Goal: Transaction & Acquisition: Purchase product/service

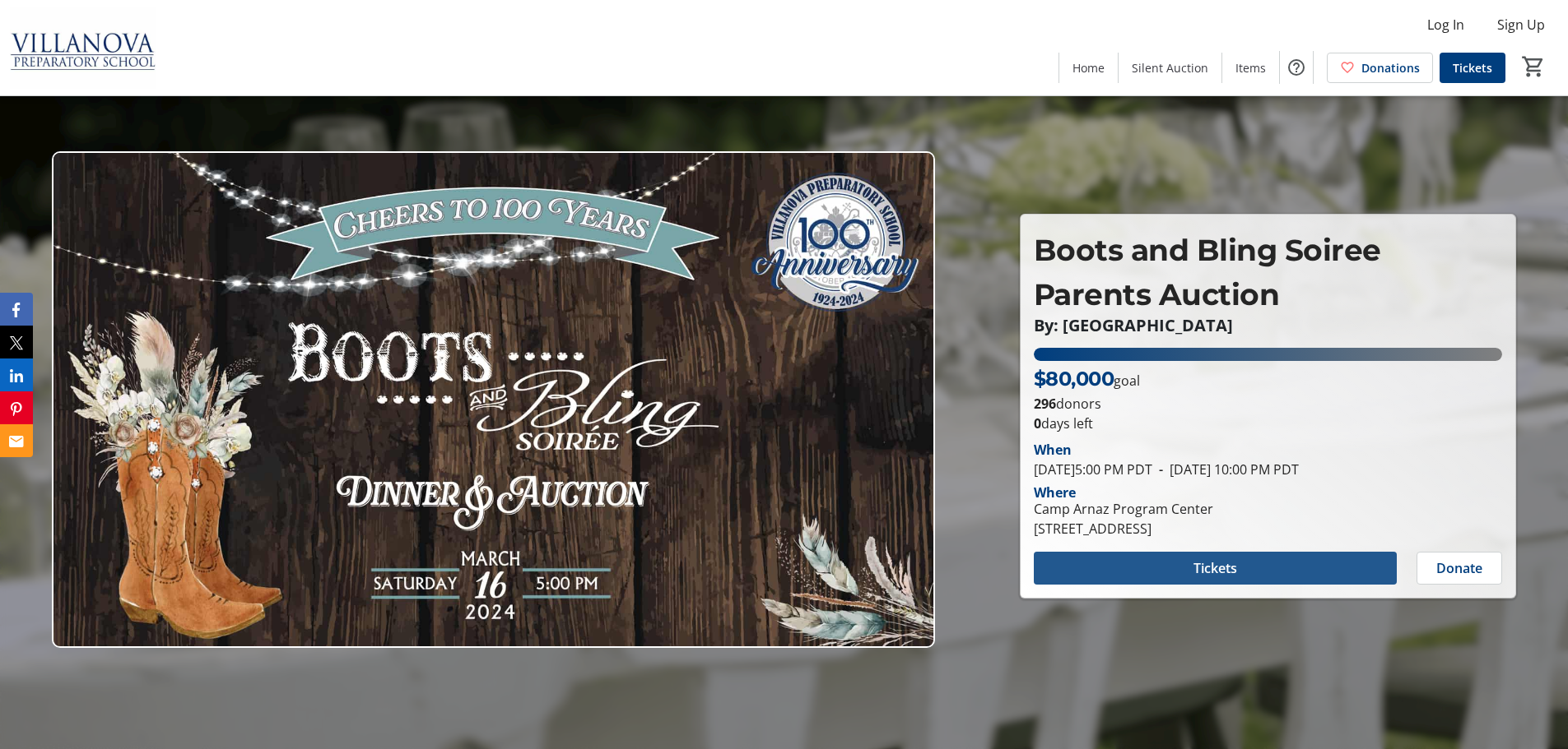
click at [1220, 566] on span "Tickets" at bounding box center [1214, 568] width 43 height 19
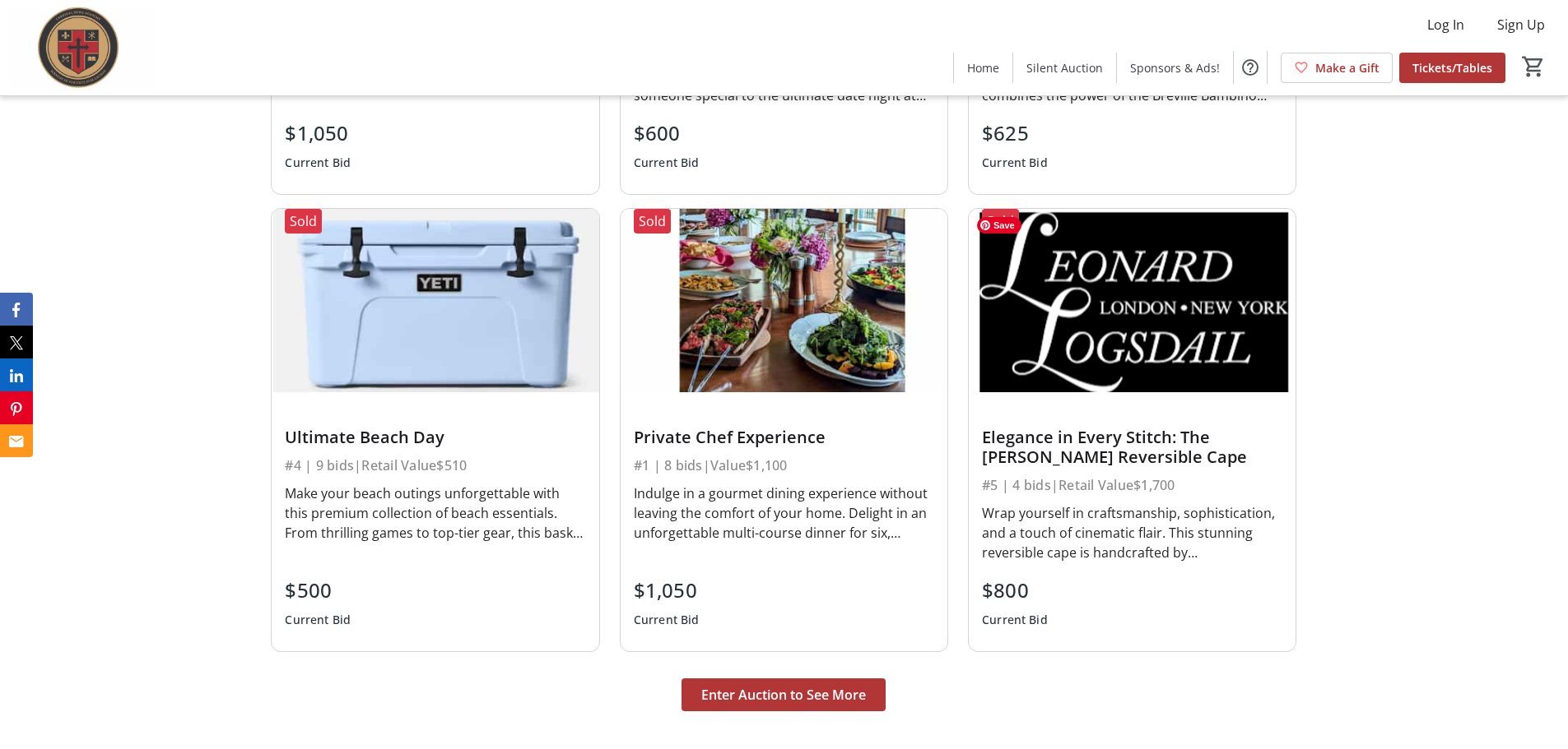
scroll to position [1316, 0]
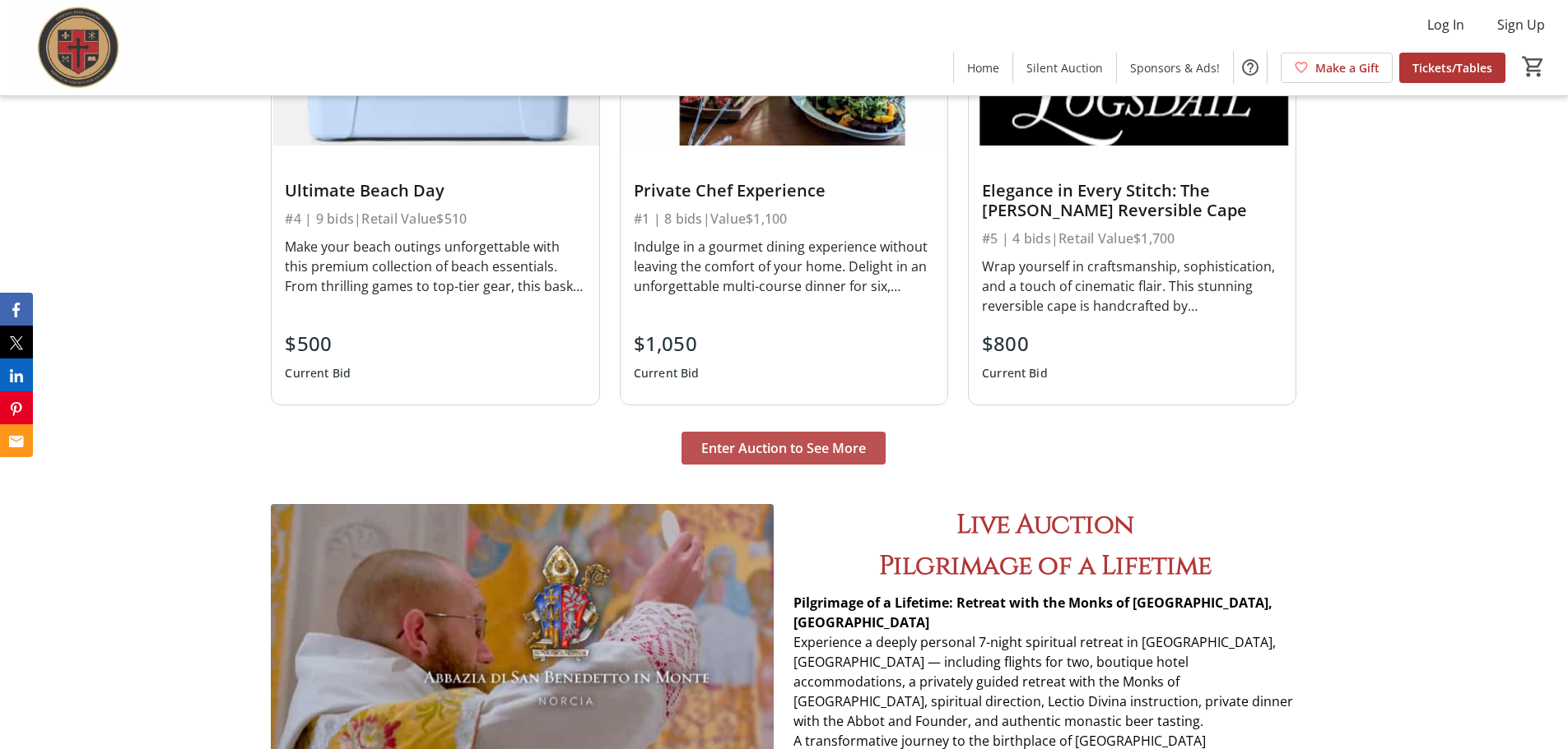
click at [772, 456] on span "Enter Auction to See More" at bounding box center [784, 448] width 165 height 19
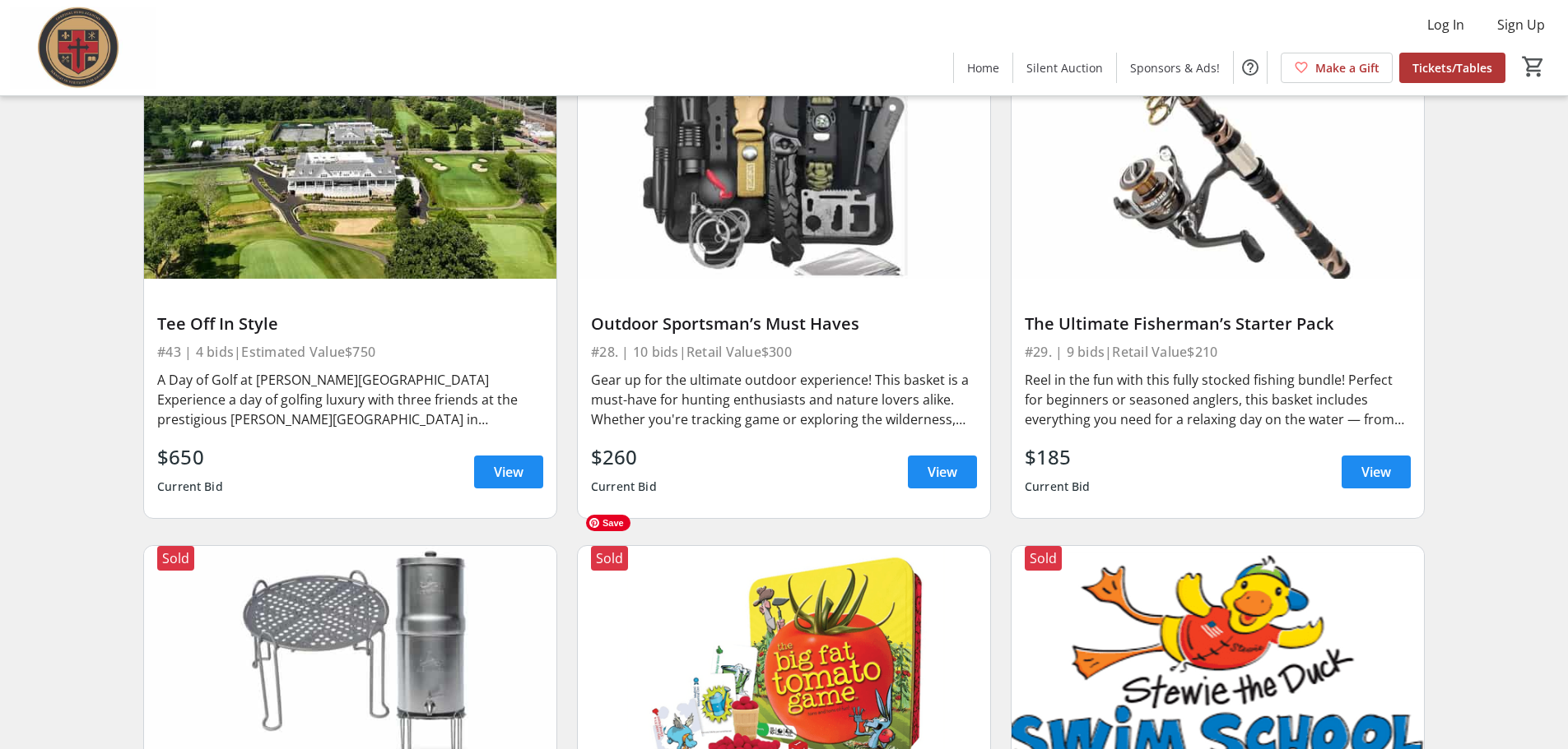
scroll to position [6170, 0]
